Goal: Task Accomplishment & Management: Use online tool/utility

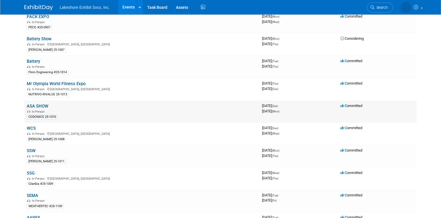
scroll to position [142, 0]
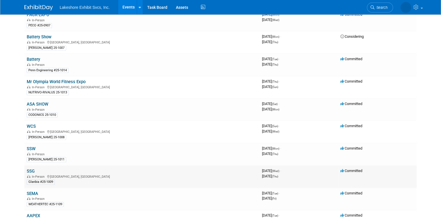
click at [33, 170] on link "SSG" at bounding box center [31, 171] width 8 height 5
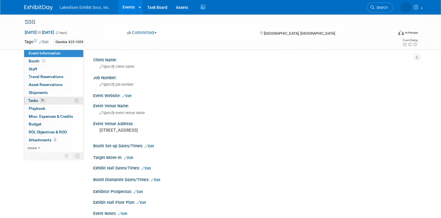
click at [51, 100] on link "3% Tasks 3%" at bounding box center [53, 101] width 59 height 8
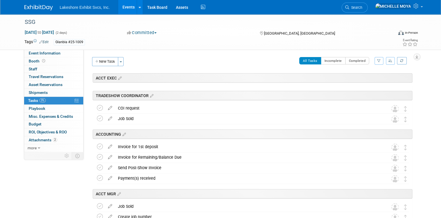
click at [380, 61] on icon "button" at bounding box center [379, 60] width 4 height 3
click at [365, 79] on select "-- Select Assignee -- All unassigned tasks Assigned to me [PERSON_NAME] [PERSON…" at bounding box center [355, 79] width 47 height 8
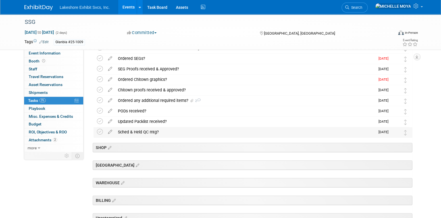
scroll to position [171, 0]
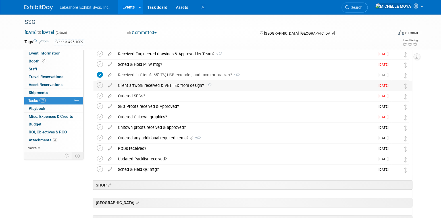
click at [142, 86] on div "Client artwork received & VETTED from design? 1" at bounding box center [245, 86] width 260 height 10
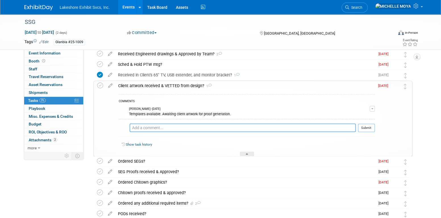
click at [168, 128] on textarea at bounding box center [243, 128] width 226 height 9
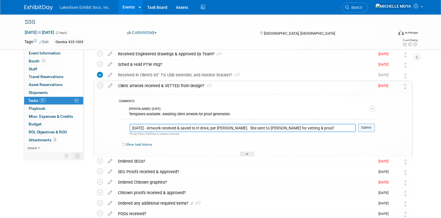
type textarea "[DATE] - Artwork received & saved to H drive, per [PERSON_NAME]. She sent to [P…"
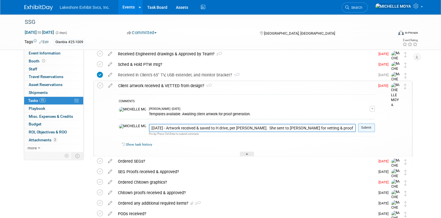
click at [367, 130] on button "Submit" at bounding box center [366, 128] width 17 height 9
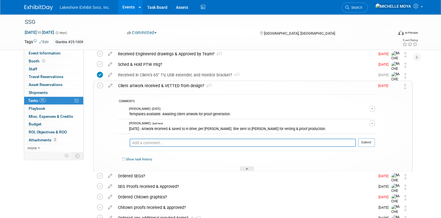
click at [173, 86] on div "Client artwork received & VETTED from design? 2" at bounding box center [245, 86] width 260 height 10
